Goal: Entertainment & Leisure: Consume media (video, audio)

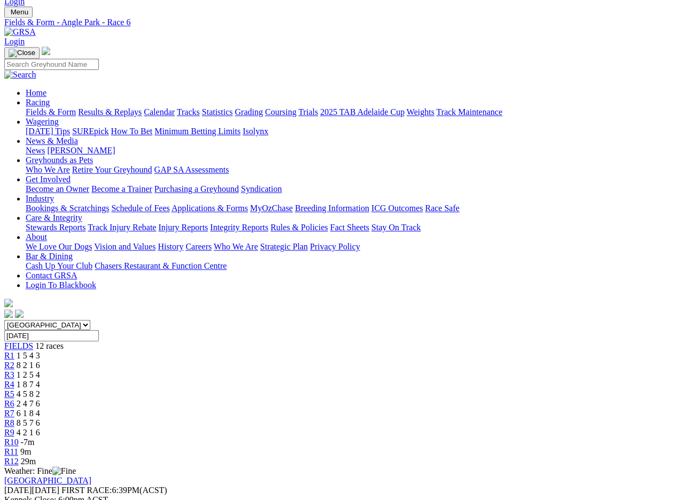
scroll to position [28, 0]
click at [14, 409] on span "R7" at bounding box center [9, 413] width 10 height 9
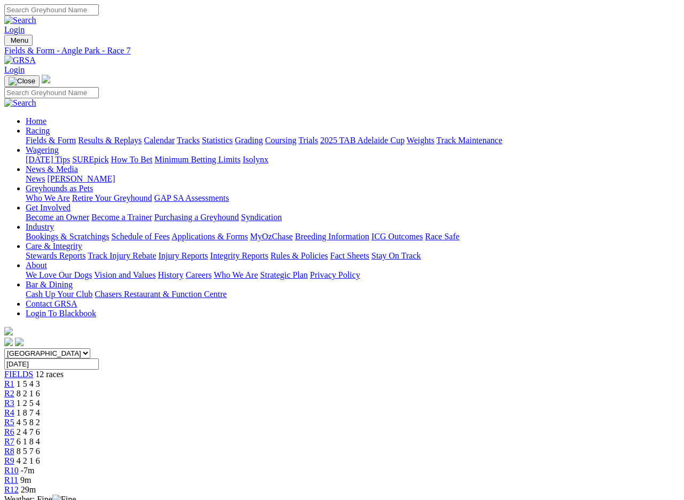
scroll to position [1, 0]
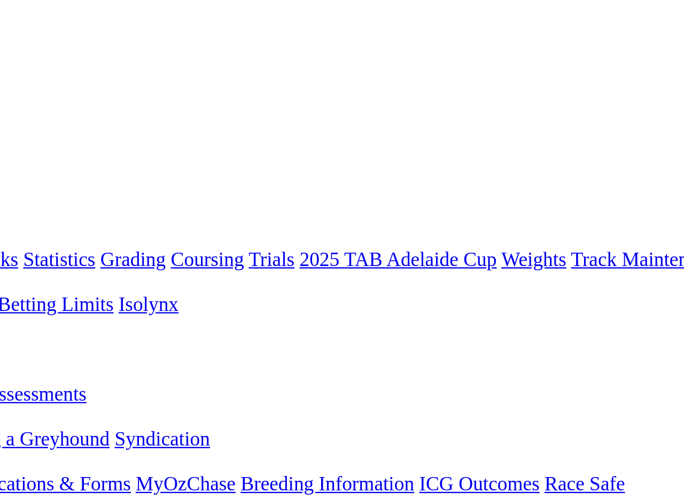
scroll to position [0, 0]
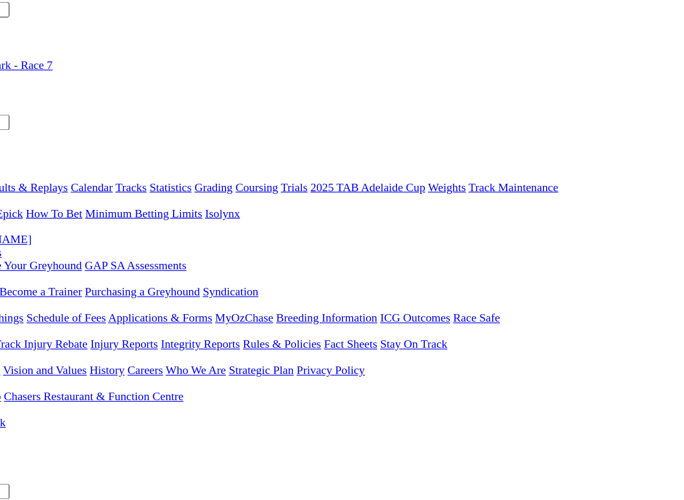
click at [14, 447] on link "R8" at bounding box center [9, 451] width 10 height 9
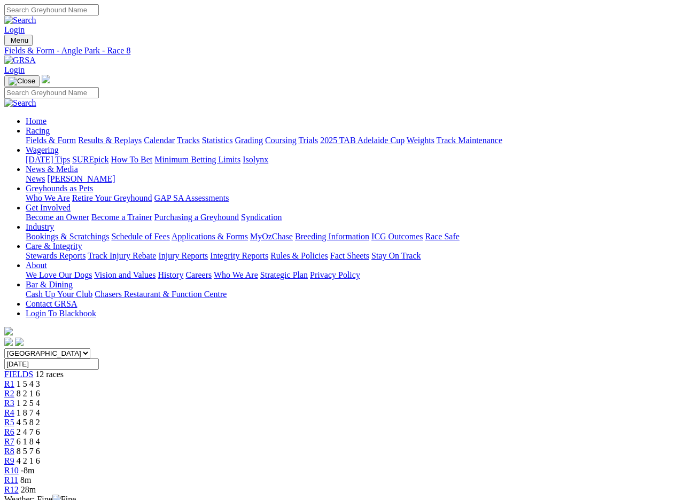
scroll to position [1, 0]
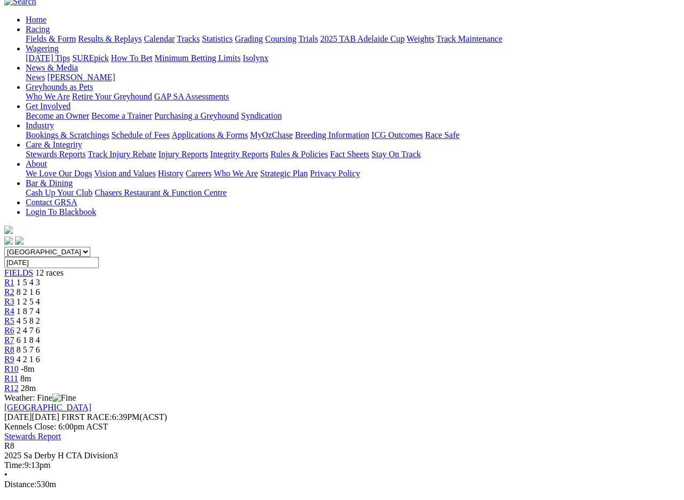
scroll to position [95, 0]
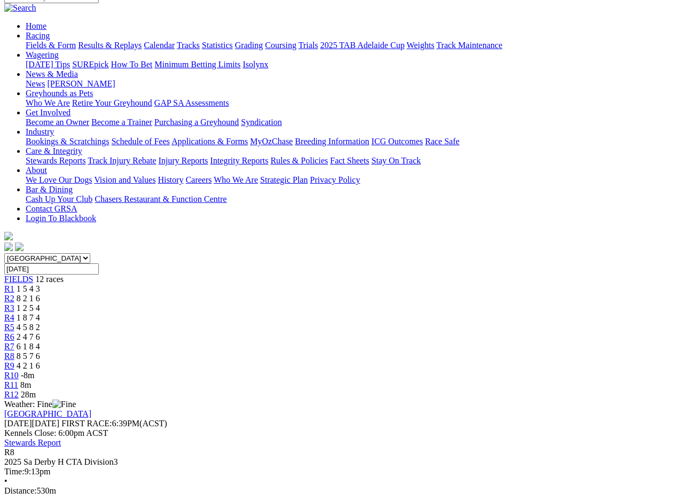
click at [14, 342] on link "R7" at bounding box center [9, 346] width 10 height 9
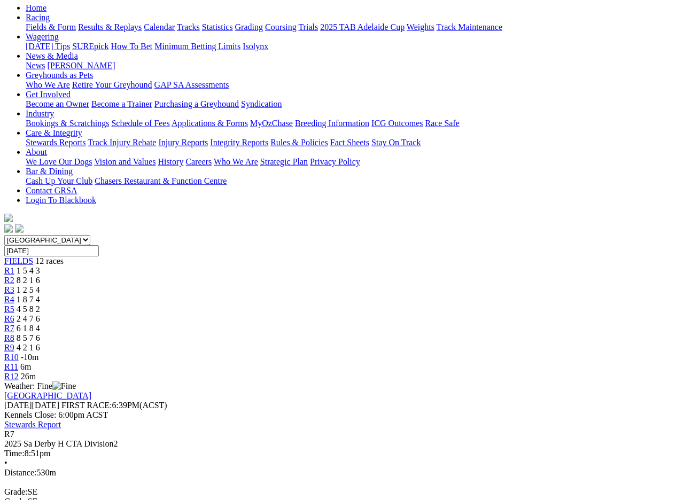
scroll to position [129, 0]
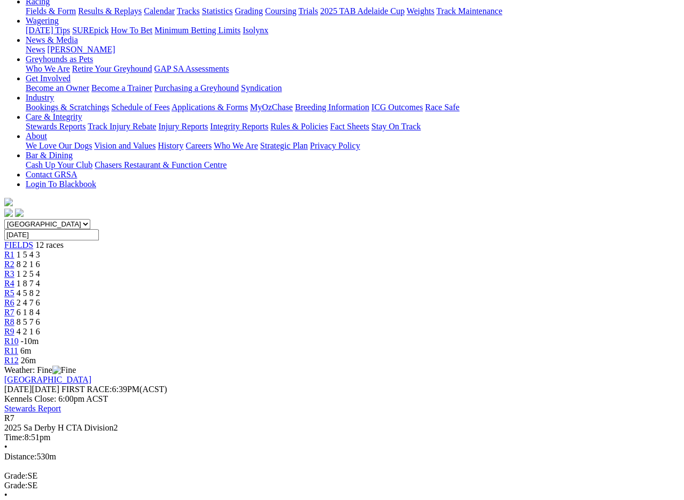
click at [14, 318] on span "R8" at bounding box center [9, 322] width 10 height 9
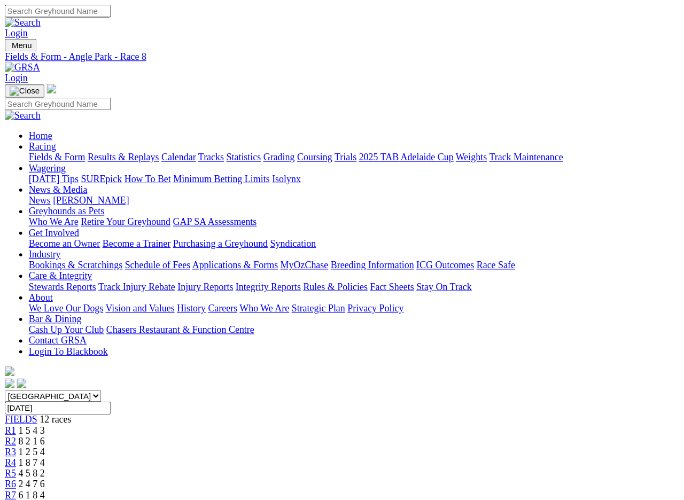
scroll to position [1, 0]
